Goal: Information Seeking & Learning: Learn about a topic

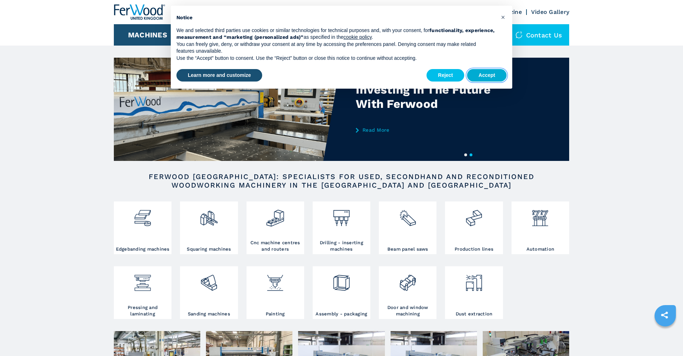
click at [494, 73] on button "Accept" at bounding box center [486, 75] width 39 height 13
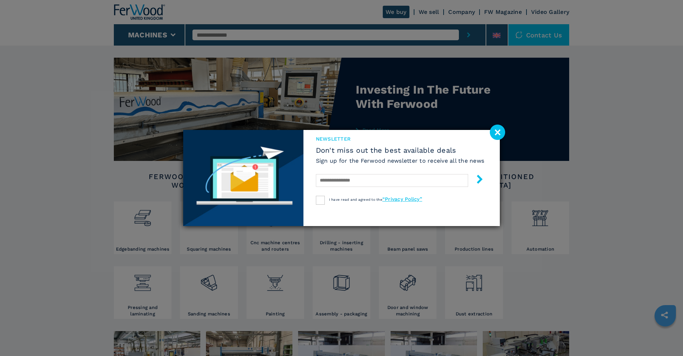
click at [498, 133] on image at bounding box center [497, 131] width 15 height 15
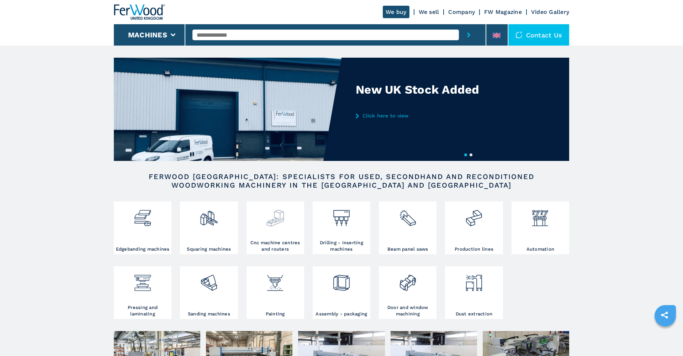
click at [276, 217] on img at bounding box center [275, 215] width 19 height 24
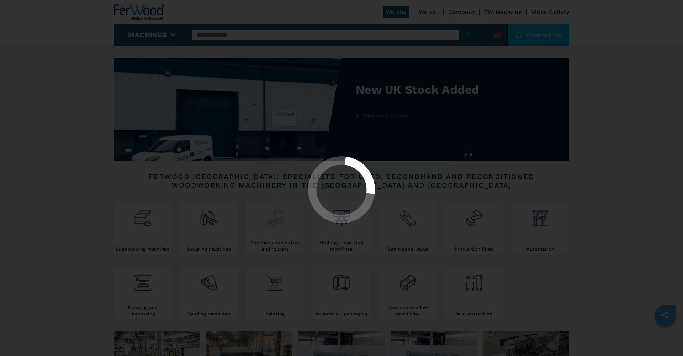
select select "**********"
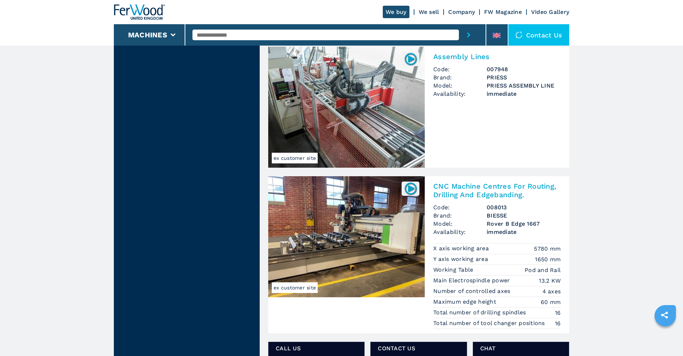
scroll to position [931, 0]
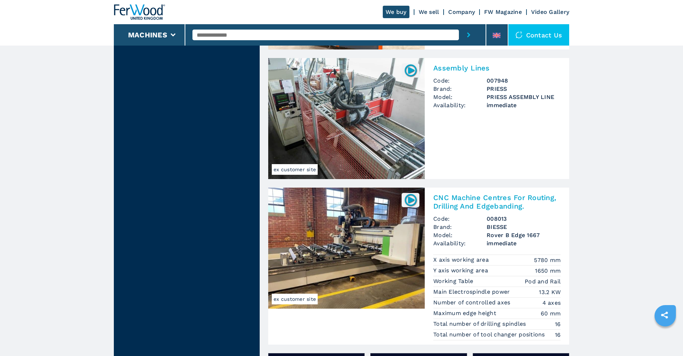
click at [201, 34] on input "text" at bounding box center [325, 35] width 266 height 11
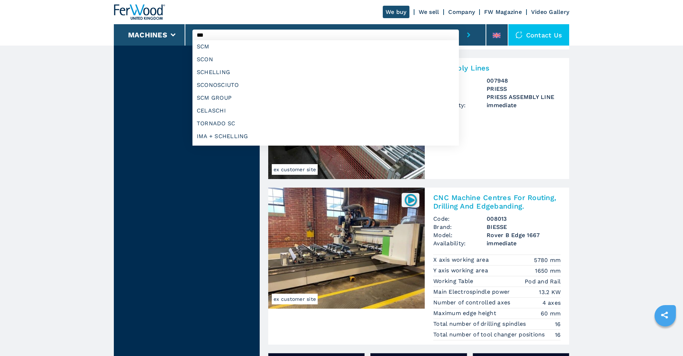
type input "***"
click at [469, 35] on button "submit-button" at bounding box center [469, 34] width 20 height 21
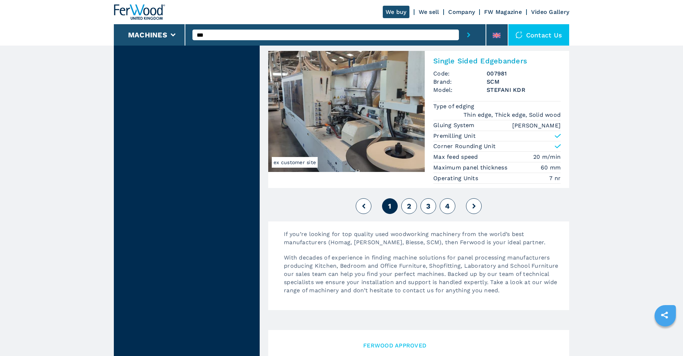
scroll to position [1644, 0]
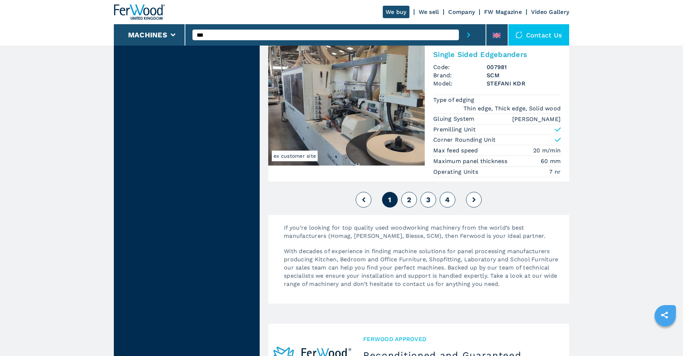
click at [410, 199] on span "2" at bounding box center [409, 199] width 4 height 9
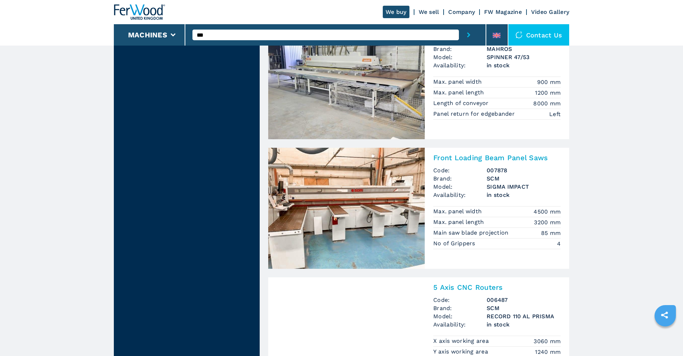
scroll to position [824, 0]
